Goal: Task Accomplishment & Management: Use online tool/utility

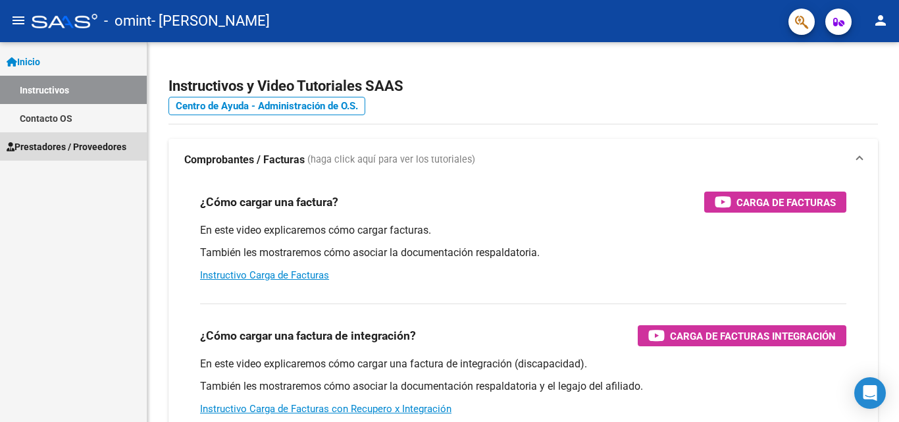
click at [80, 136] on link "Prestadores / Proveedores" at bounding box center [73, 146] width 147 height 28
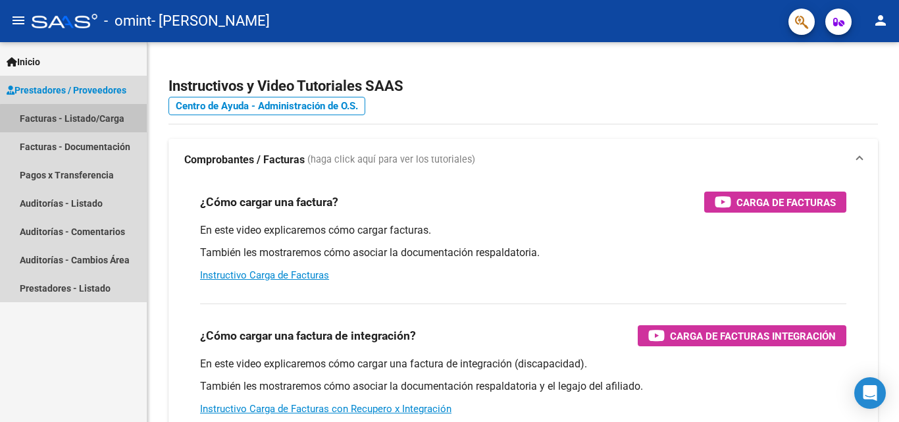
click at [81, 125] on link "Facturas - Listado/Carga" at bounding box center [73, 118] width 147 height 28
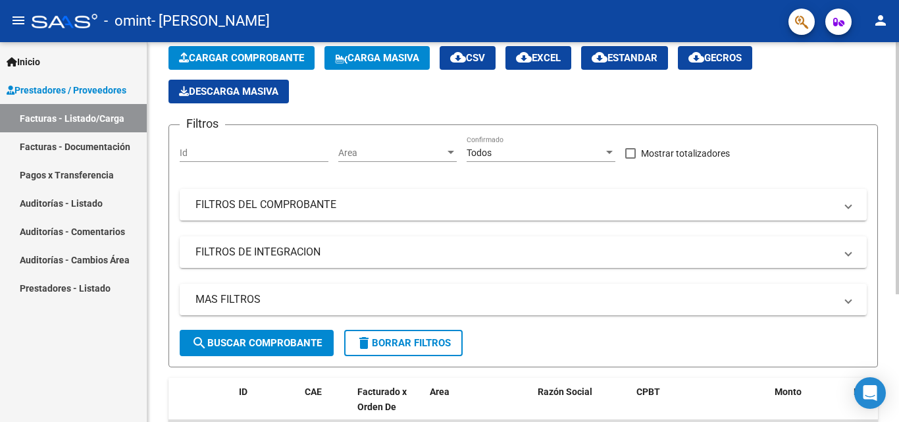
scroll to position [192, 0]
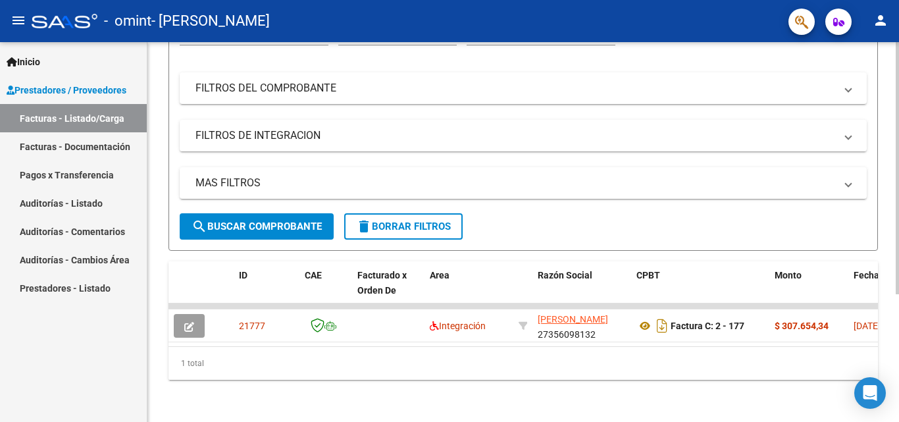
click at [898, 264] on div at bounding box center [896, 296] width 3 height 252
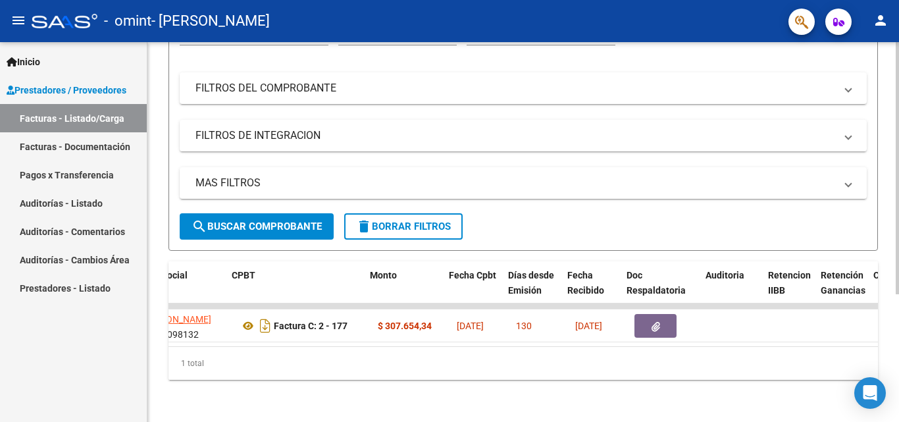
scroll to position [0, 407]
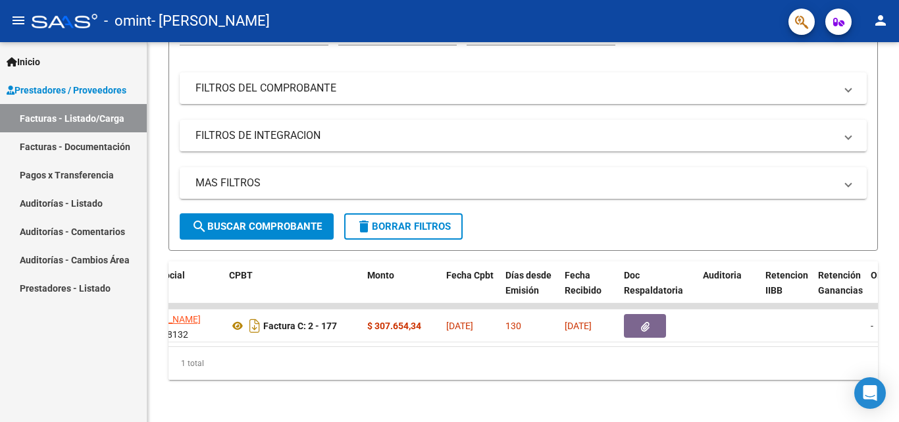
click at [99, 152] on link "Facturas - Documentación" at bounding box center [73, 146] width 147 height 28
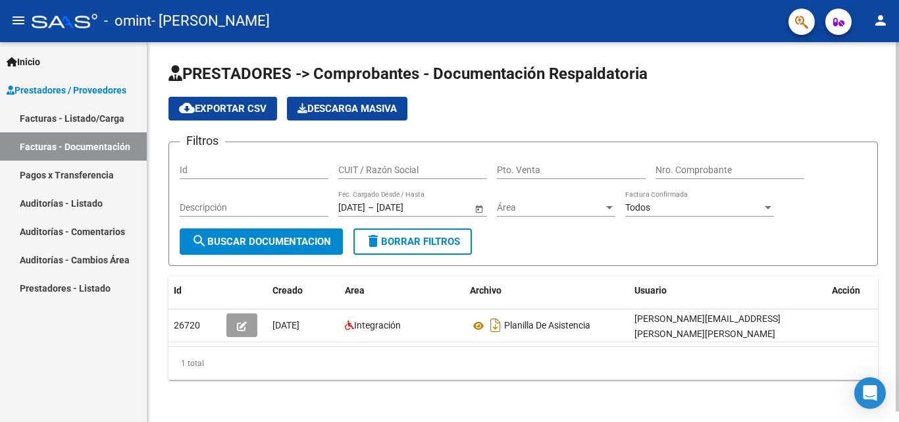
scroll to position [11, 0]
click at [898, 255] on div at bounding box center [896, 226] width 3 height 369
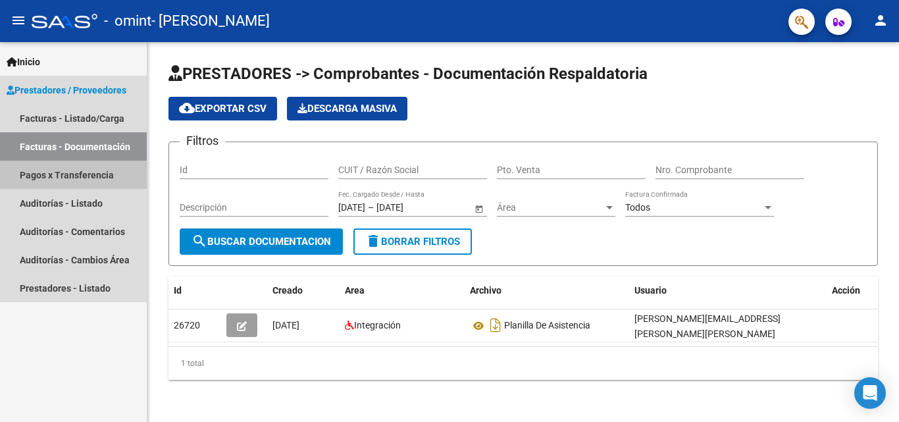
click at [82, 181] on link "Pagos x Transferencia" at bounding box center [73, 175] width 147 height 28
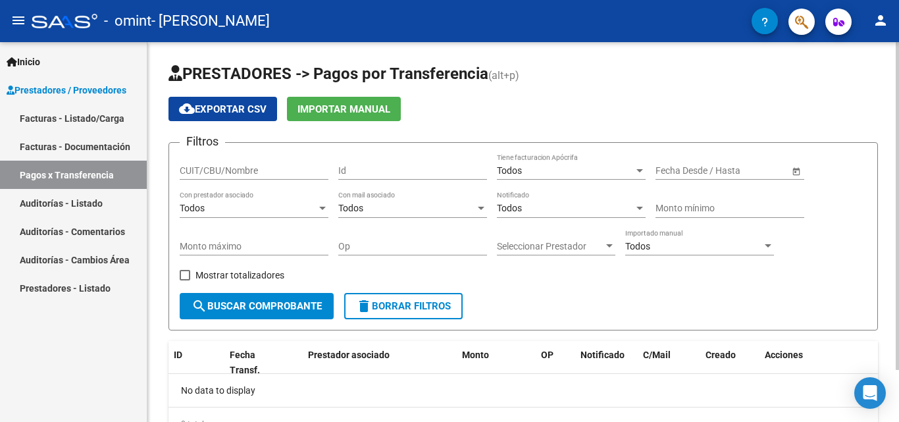
scroll to position [61, 0]
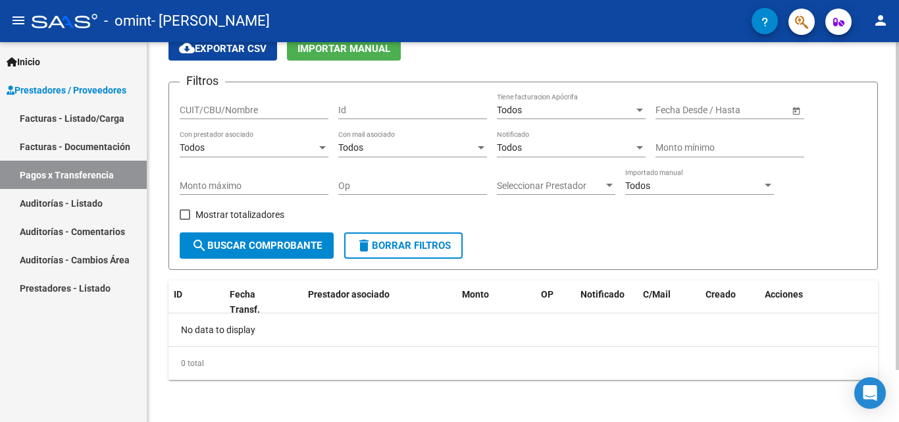
click at [898, 232] on div at bounding box center [896, 258] width 3 height 328
click at [60, 128] on link "Facturas - Listado/Carga" at bounding box center [73, 118] width 147 height 28
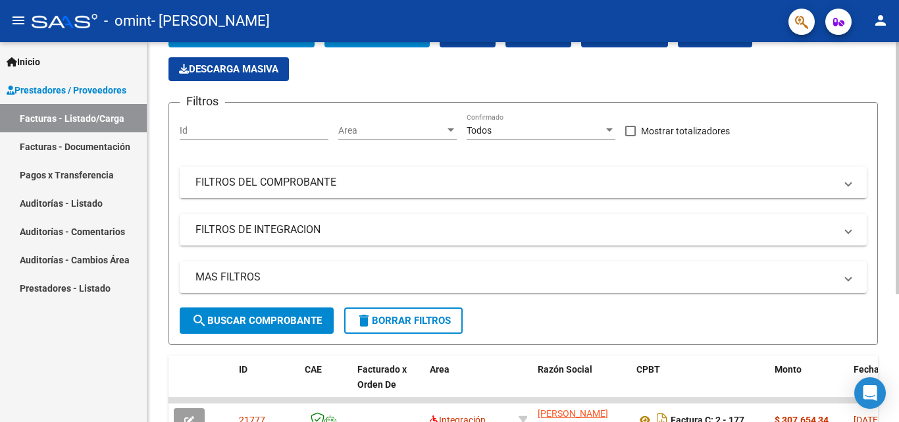
scroll to position [11, 0]
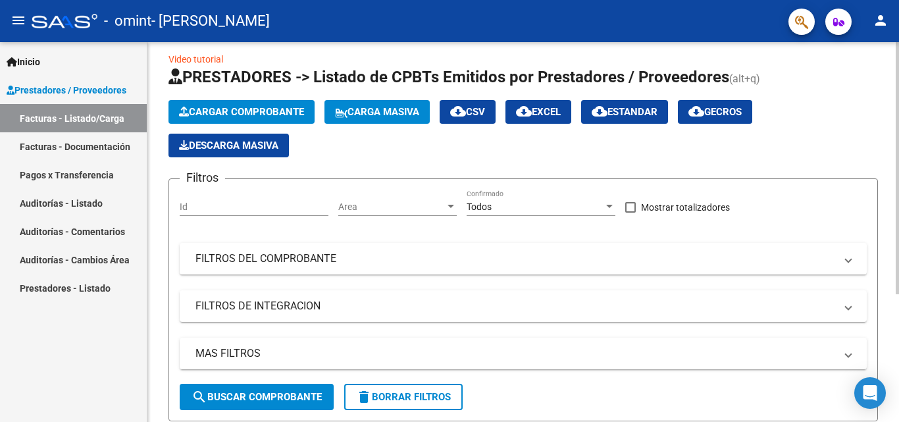
click at [898, 56] on div at bounding box center [896, 176] width 3 height 252
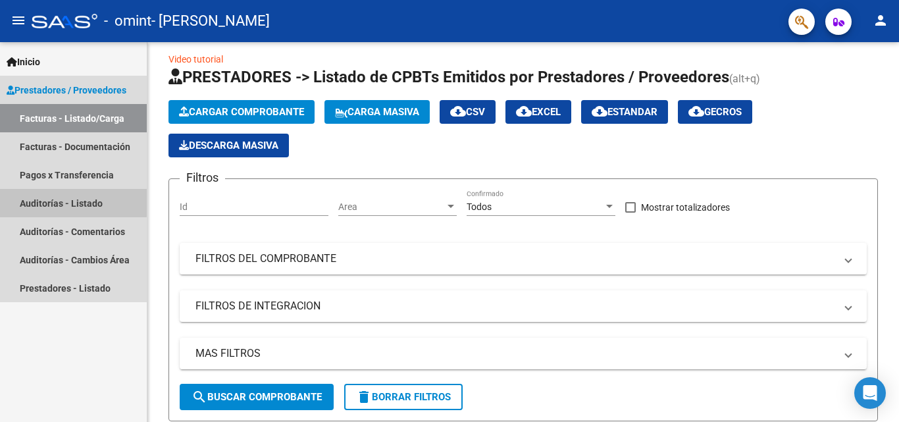
click at [48, 201] on link "Auditorías - Listado" at bounding box center [73, 203] width 147 height 28
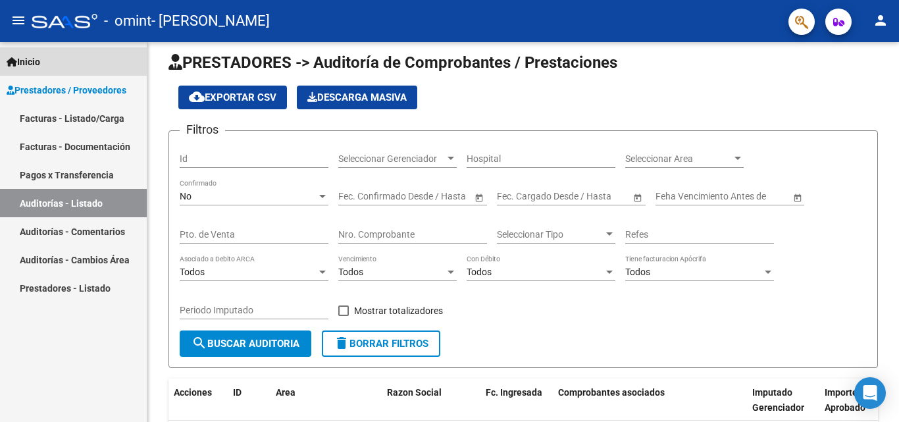
click at [47, 67] on link "Inicio" at bounding box center [73, 61] width 147 height 28
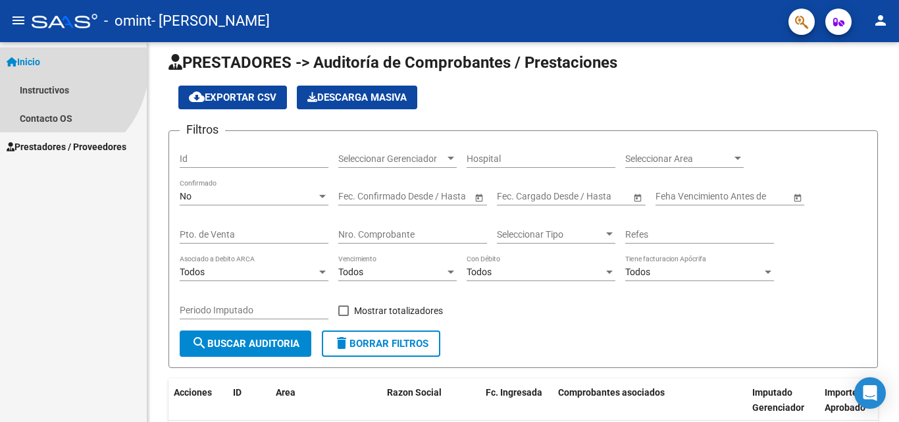
click at [47, 67] on link "Inicio" at bounding box center [73, 61] width 147 height 28
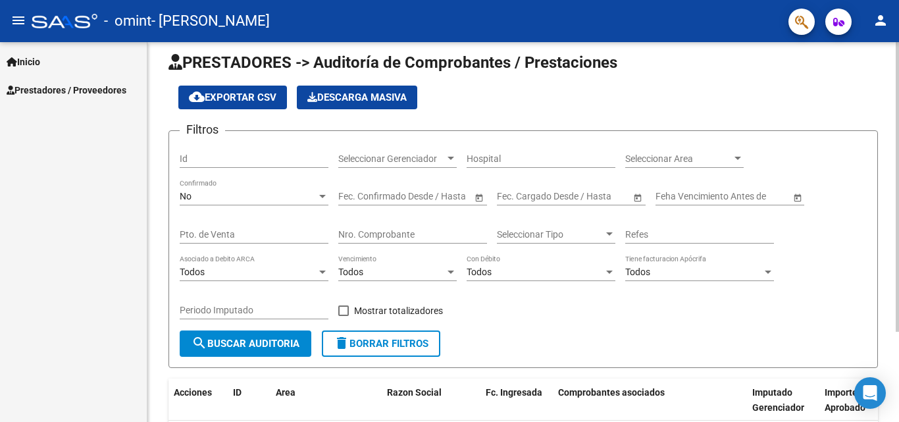
scroll to position [118, 0]
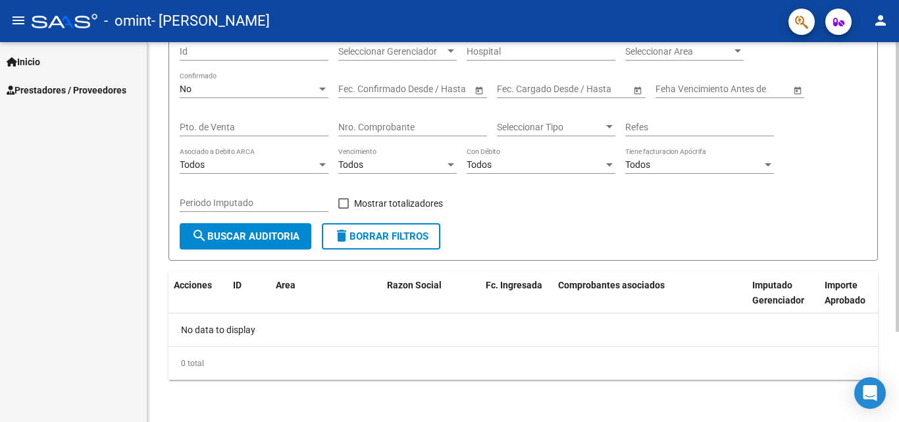
click at [894, 247] on div "PRESTADORES -> Auditoría de Comprobantes / Prestaciones cloud_download Exportar…" at bounding box center [524, 173] width 755 height 498
click at [21, 64] on span "Inicio" at bounding box center [24, 62] width 34 height 14
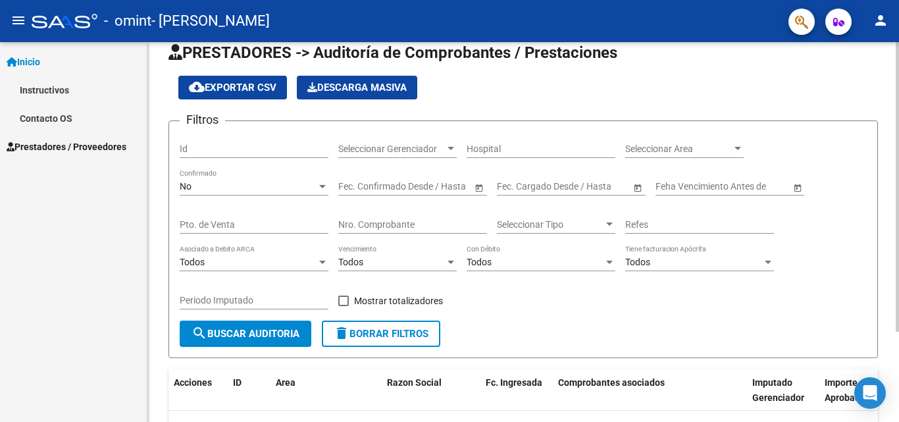
scroll to position [20, 0]
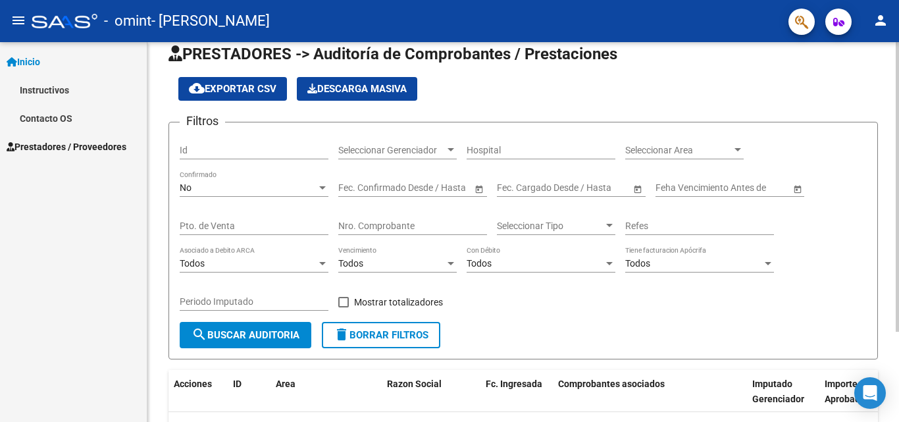
click at [898, 102] on div at bounding box center [896, 201] width 3 height 289
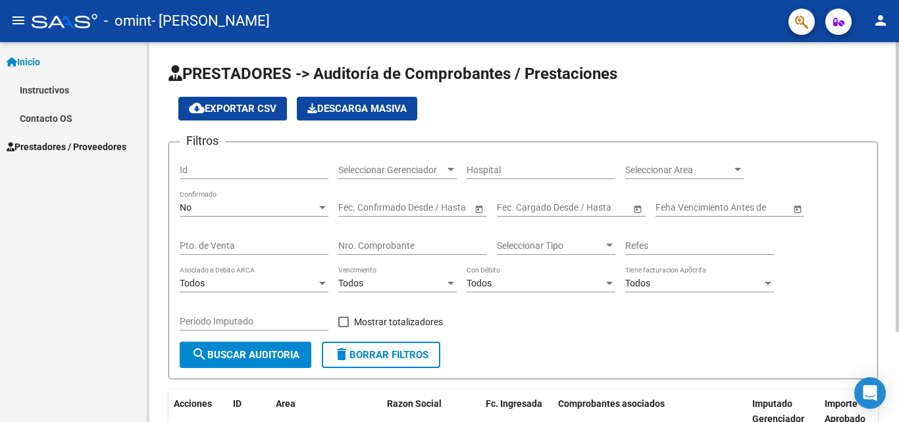
click at [895, 45] on div "PRESTADORES -> Auditoría de Comprobantes / Prestaciones cloud_download Exportar…" at bounding box center [524, 291] width 755 height 498
click at [30, 151] on span "Prestadores / Proveedores" at bounding box center [67, 146] width 120 height 14
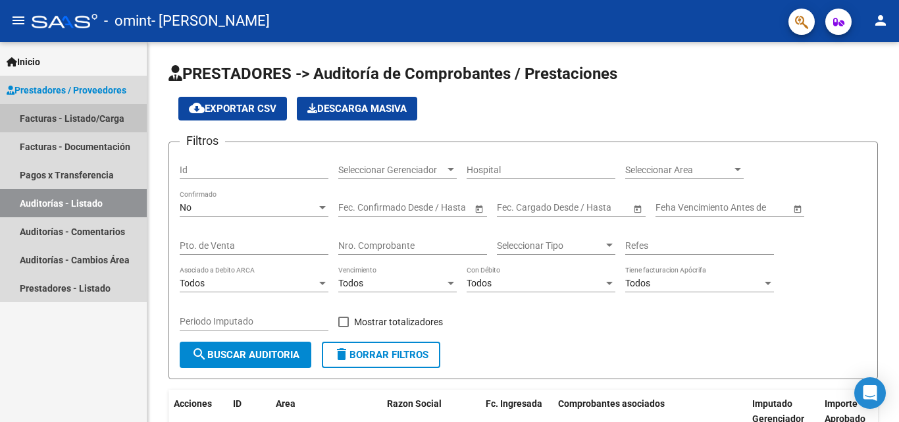
click at [40, 124] on link "Facturas - Listado/Carga" at bounding box center [73, 118] width 147 height 28
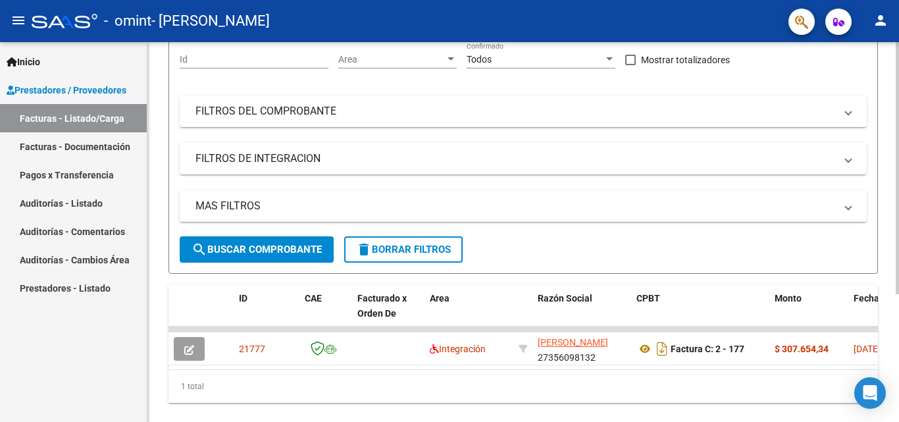
scroll to position [192, 0]
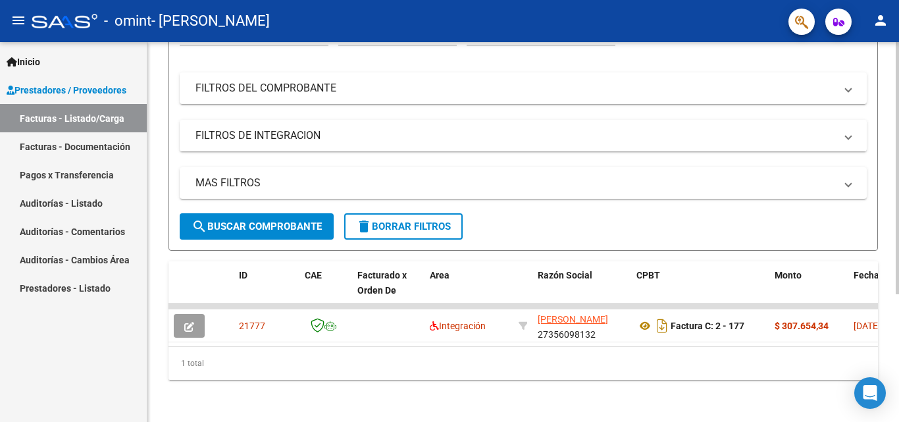
click at [898, 232] on div at bounding box center [896, 296] width 3 height 252
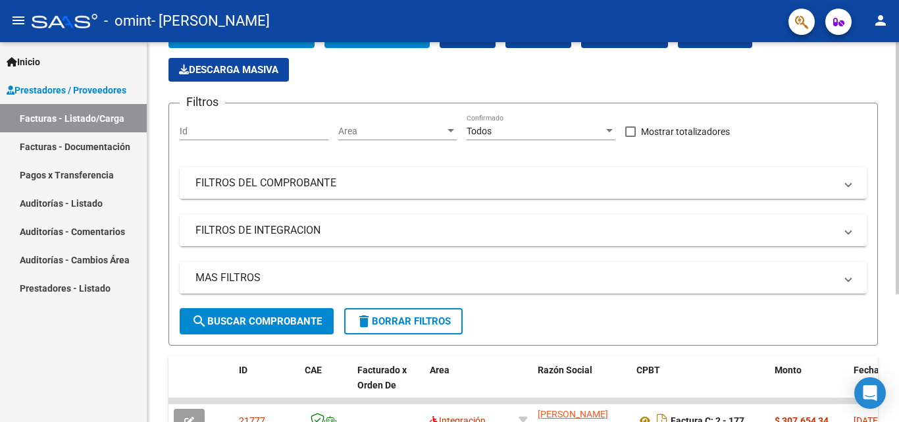
scroll to position [47, 0]
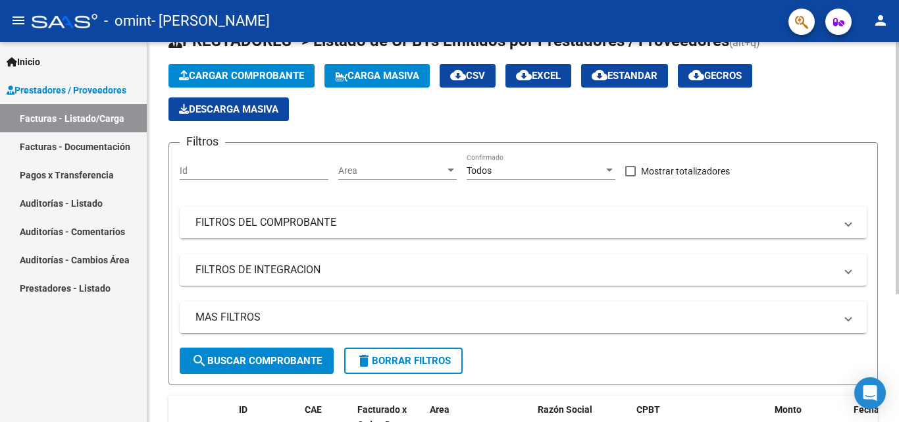
click at [897, 136] on div at bounding box center [896, 202] width 3 height 252
click at [838, 28] on span "button" at bounding box center [838, 22] width 11 height 26
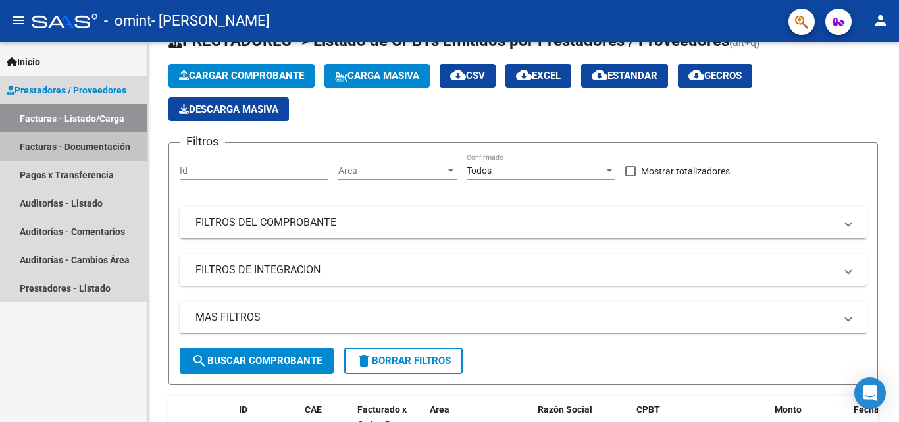
click at [55, 137] on link "Facturas - Documentación" at bounding box center [73, 146] width 147 height 28
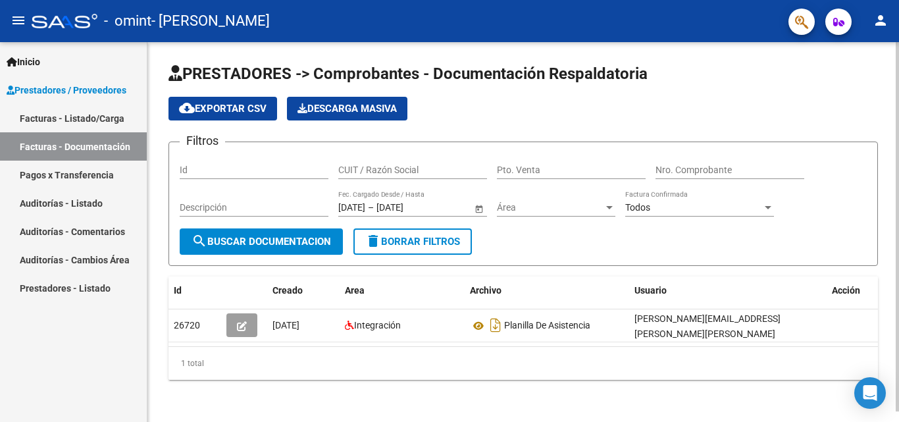
scroll to position [11, 0]
click at [898, 231] on div at bounding box center [896, 226] width 3 height 369
click at [16, 14] on mat-icon "menu" at bounding box center [19, 21] width 16 height 16
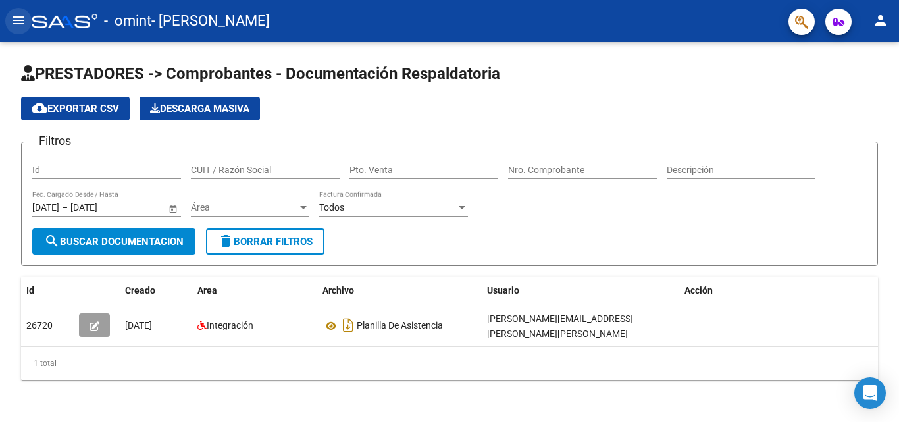
click at [16, 14] on mat-icon "menu" at bounding box center [19, 21] width 16 height 16
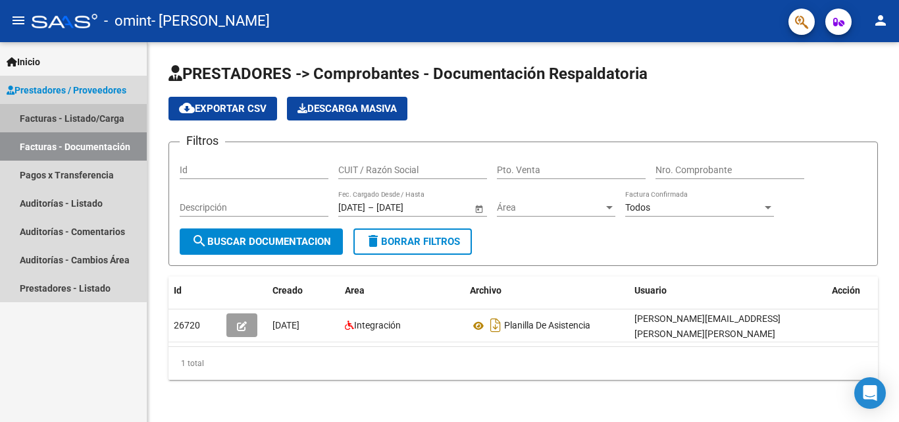
click at [66, 107] on link "Facturas - Listado/Carga" at bounding box center [73, 118] width 147 height 28
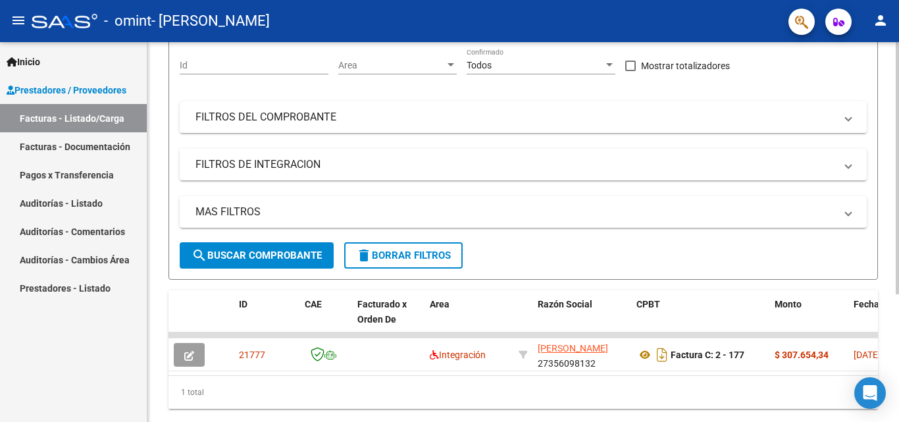
click at [890, 182] on div "Video tutorial PRESTADORES -> Listado de CPBTs Emitidos por Prestadores / Prove…" at bounding box center [524, 169] width 755 height 561
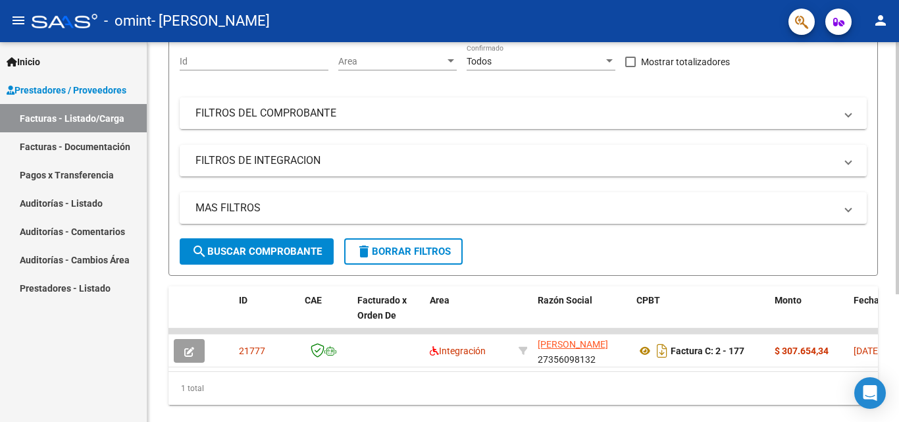
click at [374, 126] on mat-expansion-panel-header "FILTROS DEL COMPROBANTE" at bounding box center [523, 113] width 687 height 32
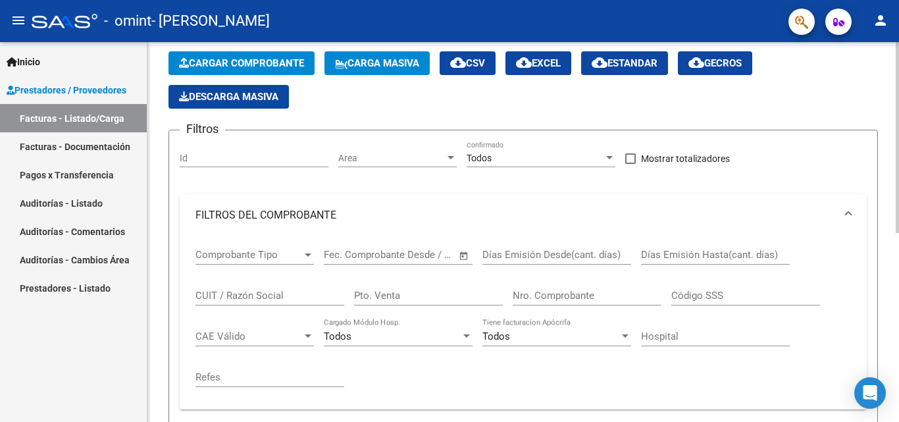
scroll to position [55, 0]
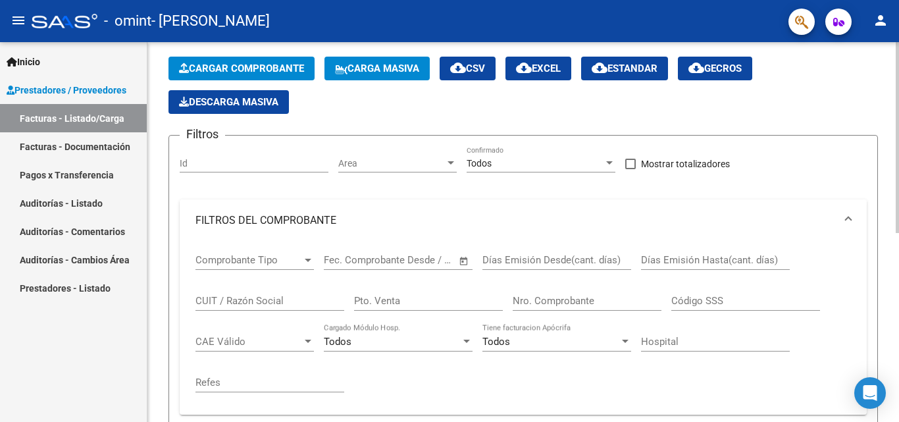
click at [898, 130] on div at bounding box center [896, 165] width 3 height 191
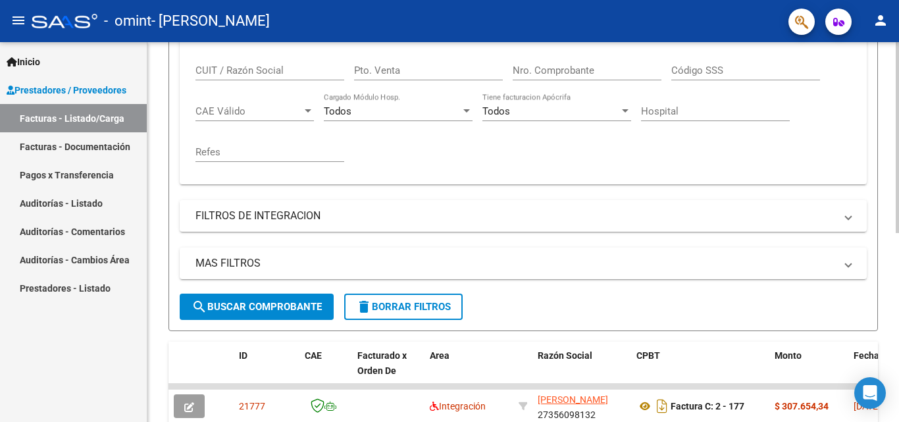
scroll to position [288, 0]
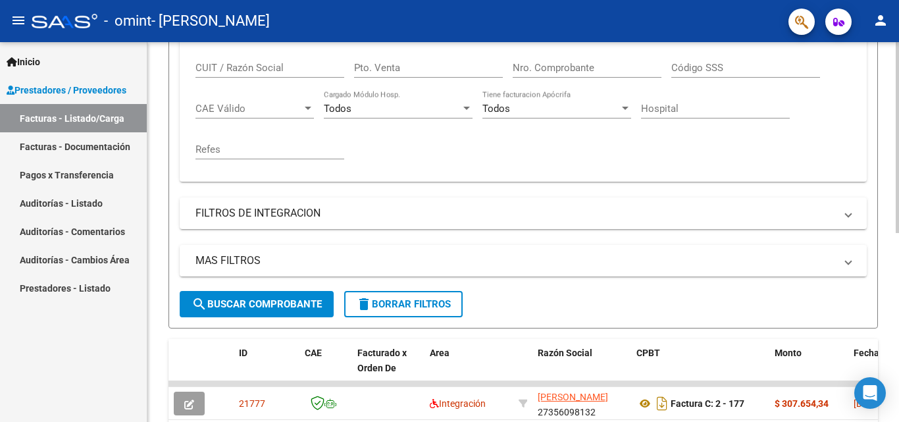
click at [892, 251] on div "Video tutorial PRESTADORES -> Listado de CPBTs Emitidos por Prestadores / Prove…" at bounding box center [524, 127] width 755 height 745
click at [339, 205] on mat-expansion-panel-header "FILTROS DE INTEGRACION" at bounding box center [523, 213] width 687 height 32
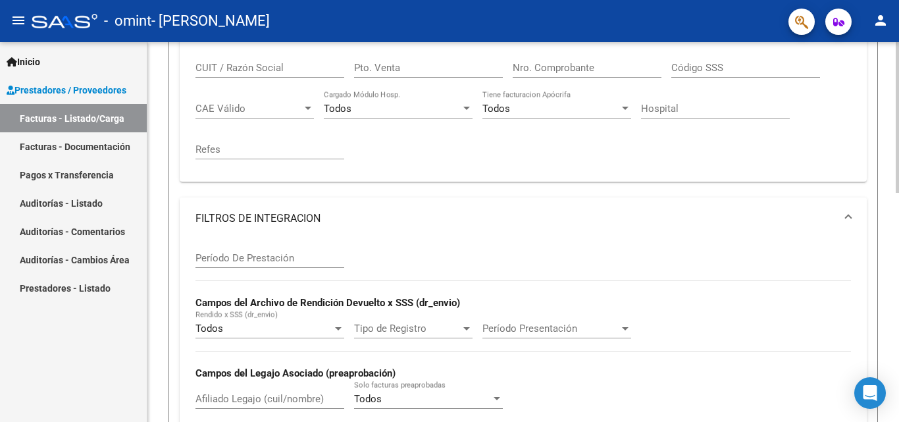
click at [338, 205] on mat-expansion-panel-header "FILTROS DE INTEGRACION" at bounding box center [523, 218] width 687 height 42
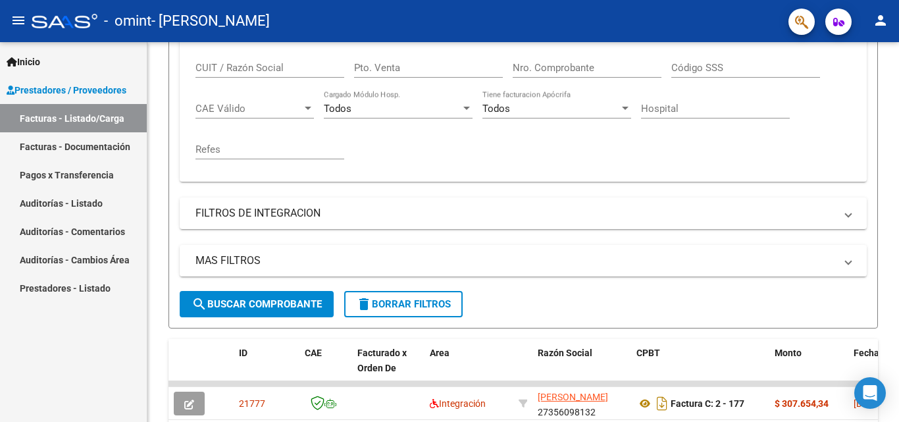
click at [99, 147] on link "Facturas - Documentación" at bounding box center [73, 146] width 147 height 28
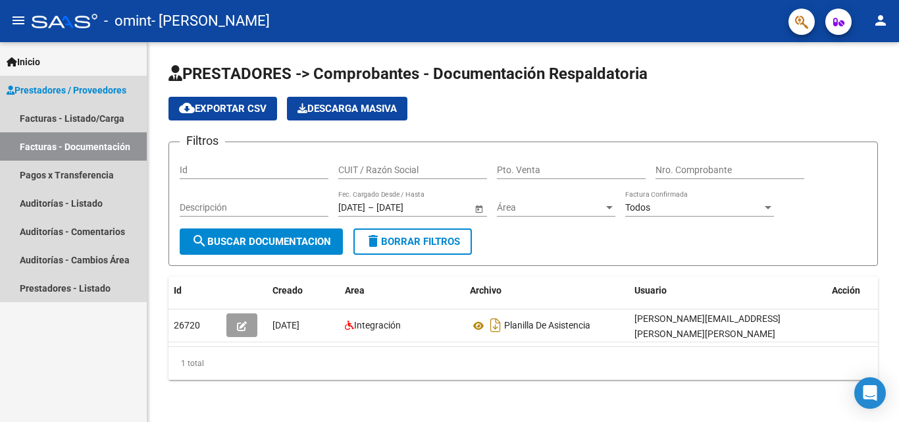
click at [38, 81] on link "Prestadores / Proveedores" at bounding box center [73, 90] width 147 height 28
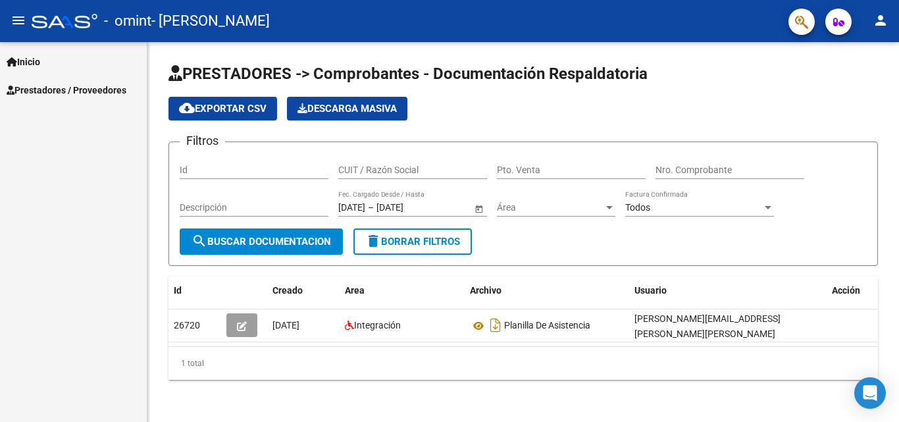
click at [92, 80] on link "Prestadores / Proveedores" at bounding box center [73, 90] width 147 height 28
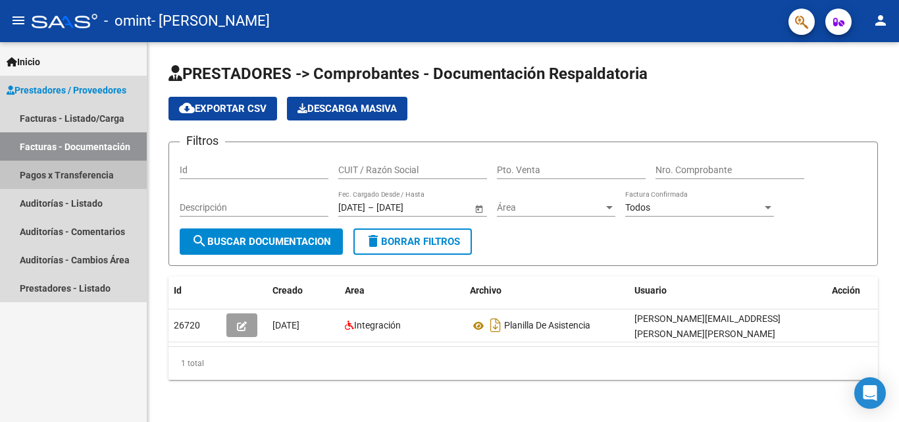
click at [53, 167] on link "Pagos x Transferencia" at bounding box center [73, 175] width 147 height 28
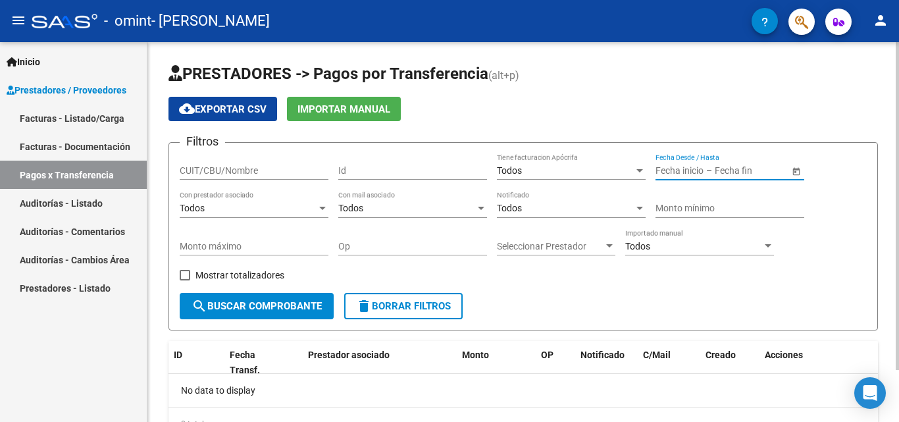
click at [686, 172] on input "text" at bounding box center [679, 170] width 48 height 11
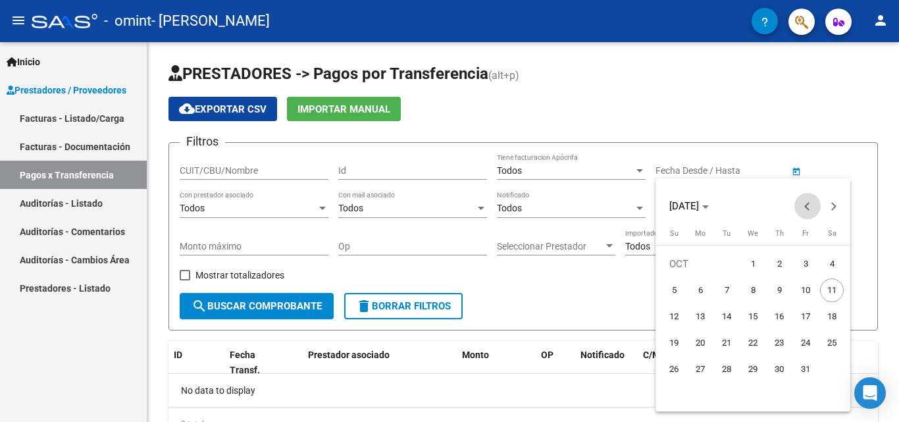
click at [809, 205] on button "Previous month" at bounding box center [807, 206] width 26 height 26
click at [663, 287] on span "1" at bounding box center [674, 290] width 24 height 24
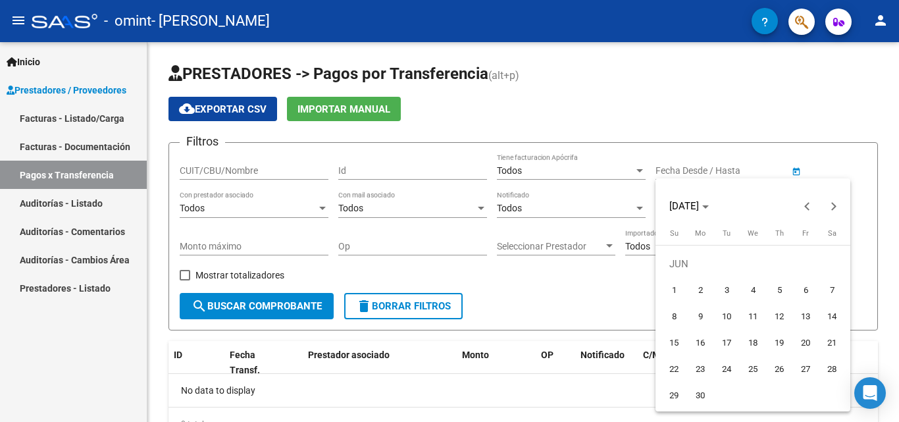
type input "[DATE]"
click at [837, 206] on span "Next month" at bounding box center [833, 206] width 26 height 26
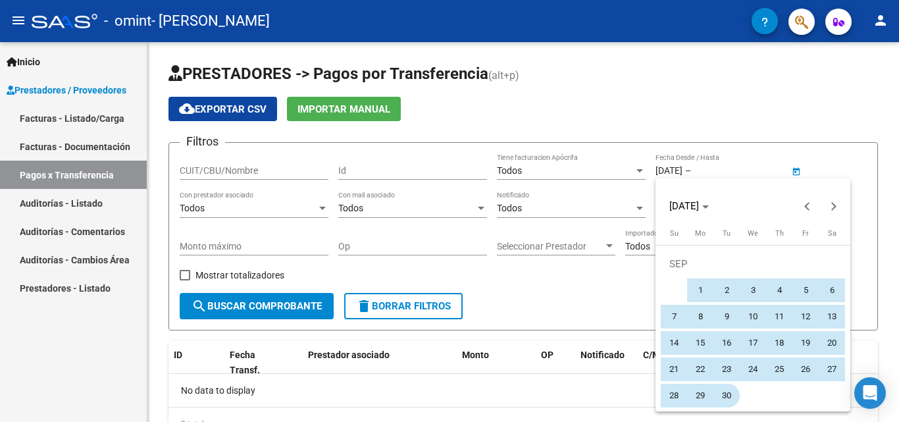
click at [734, 397] on span "30" at bounding box center [727, 396] width 24 height 24
type input "[DATE]"
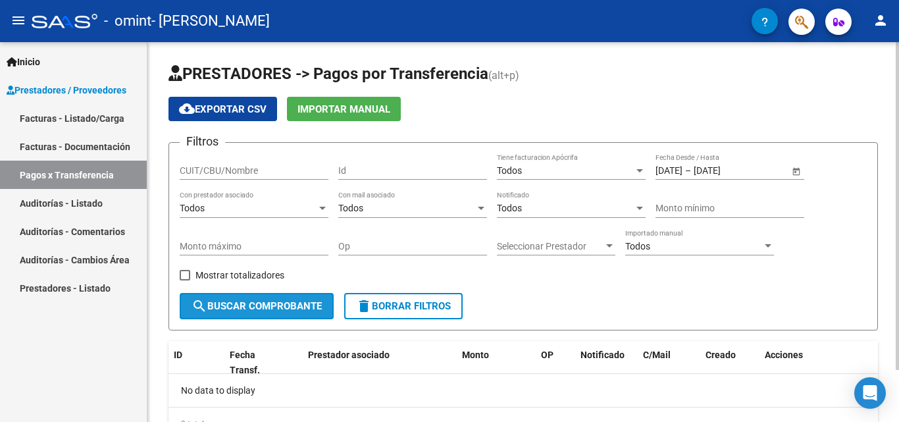
click at [293, 300] on span "search Buscar Comprobante" at bounding box center [256, 306] width 130 height 12
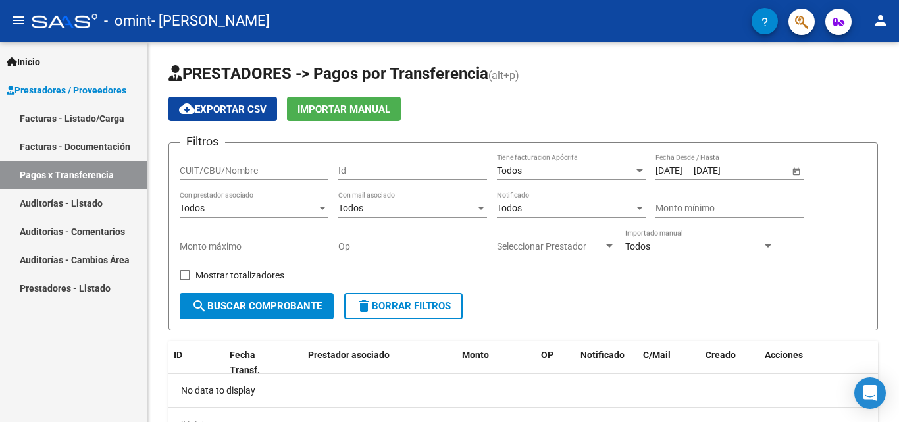
click at [73, 136] on link "Facturas - Documentación" at bounding box center [73, 146] width 147 height 28
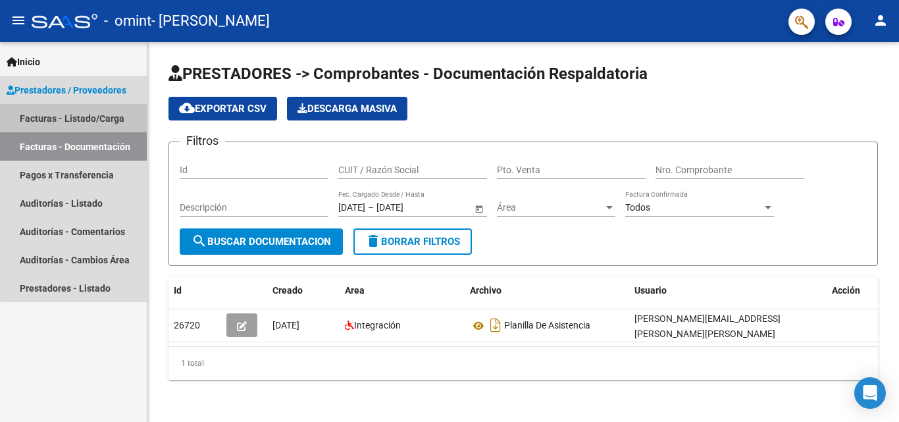
click at [93, 125] on link "Facturas - Listado/Carga" at bounding box center [73, 118] width 147 height 28
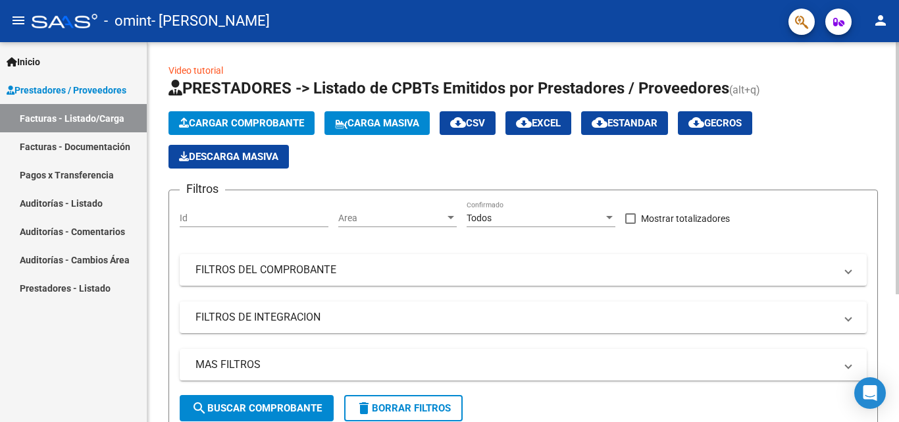
drag, startPoint x: 898, startPoint y: 22, endPoint x: 898, endPoint y: 153, distance: 130.9
click at [898, 153] on div "menu - omint - [PERSON_NAME] person Inicio Instructivos Contacto OS Prestadores…" at bounding box center [449, 211] width 899 height 422
click at [823, 68] on div "Video tutorial PRESTADORES -> Listado de CPBTs Emitidos por Prestadores / Prove…" at bounding box center [522, 312] width 709 height 498
